Goal: Unclear

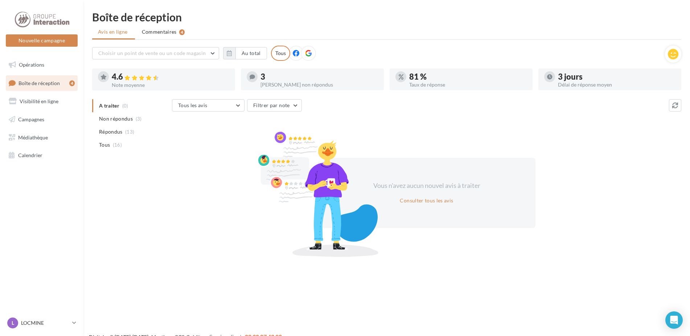
click at [425, 123] on div "Tous les avis Tous les avis Avis avec commentaire Avis sans commentaire Filtrer…" at bounding box center [426, 176] width 509 height 155
